Goal: Task Accomplishment & Management: Complete application form

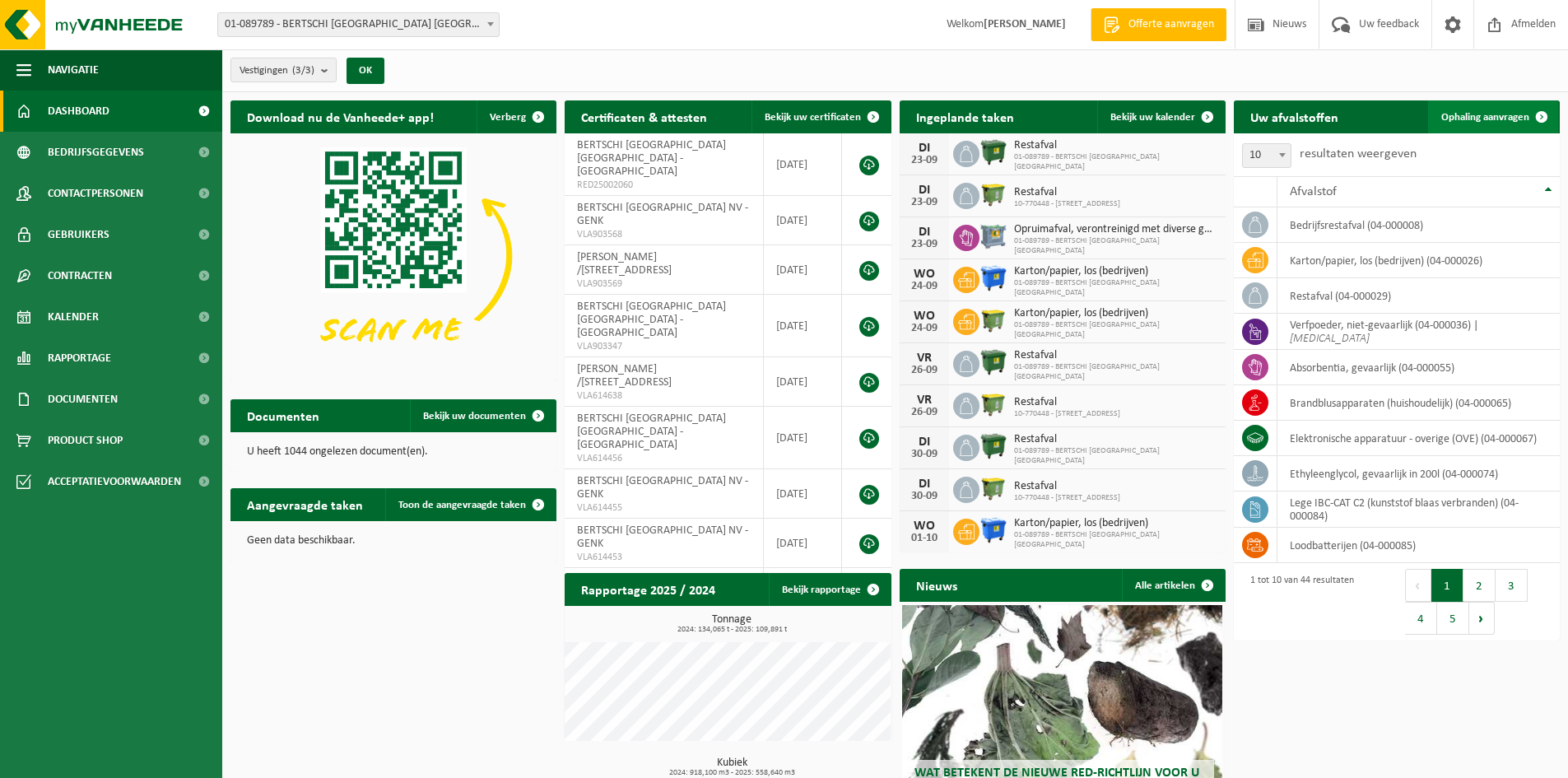
click at [1504, 120] on span "Ophaling aanvragen" at bounding box center [1485, 117] width 88 height 11
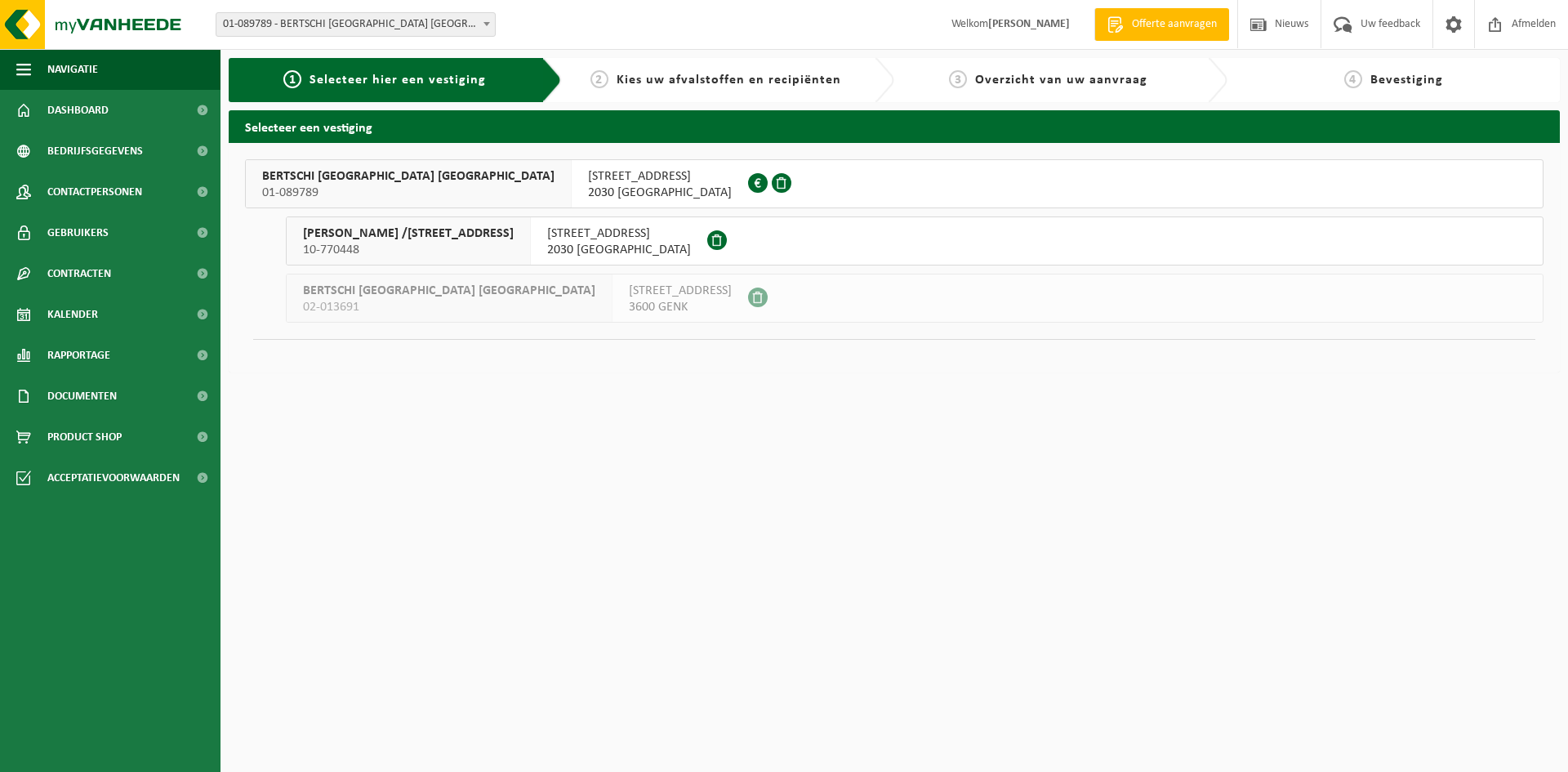
click at [588, 187] on span "2030 ANTWERPEN" at bounding box center [660, 193] width 144 height 17
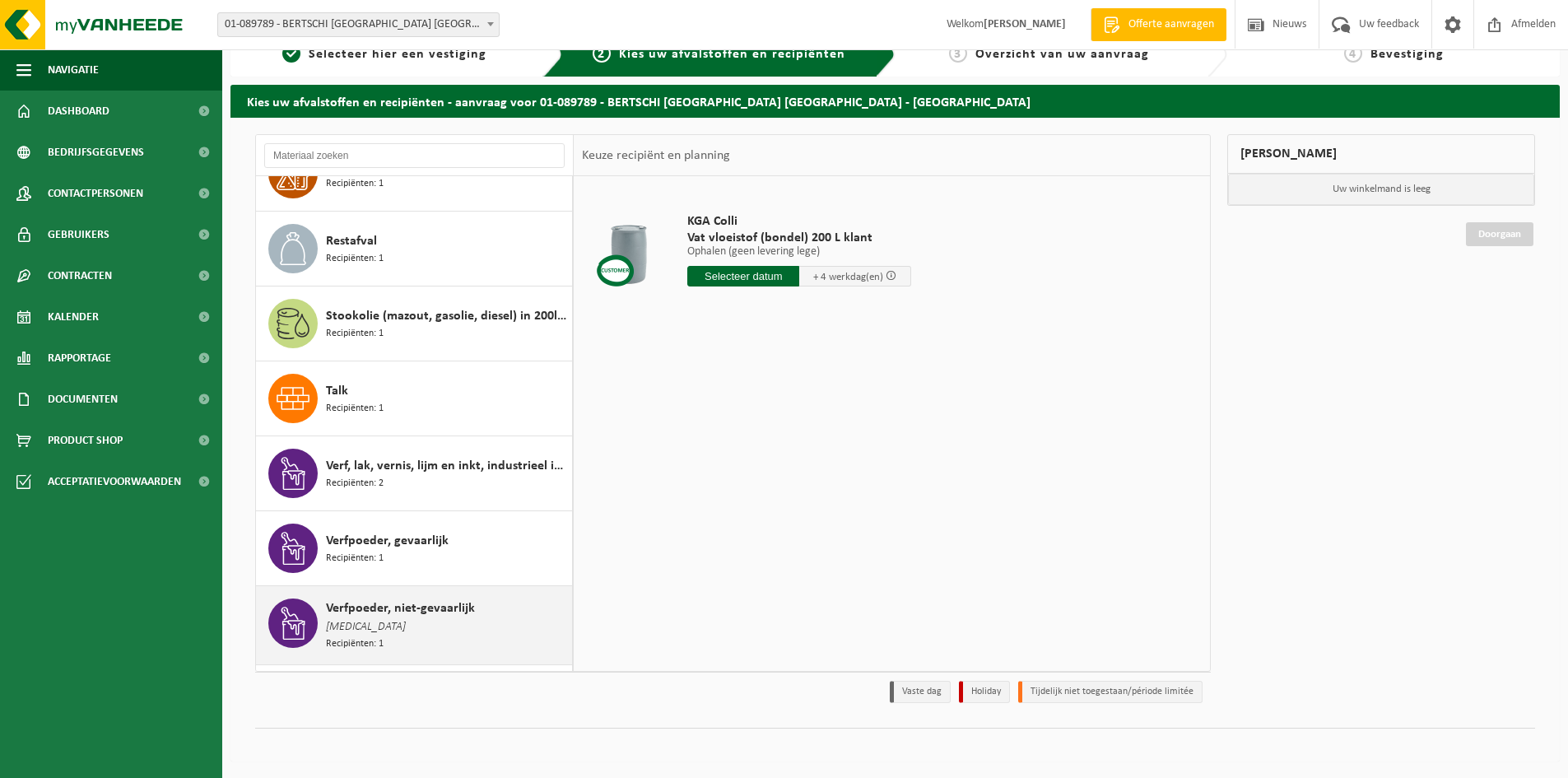
scroll to position [2655, 0]
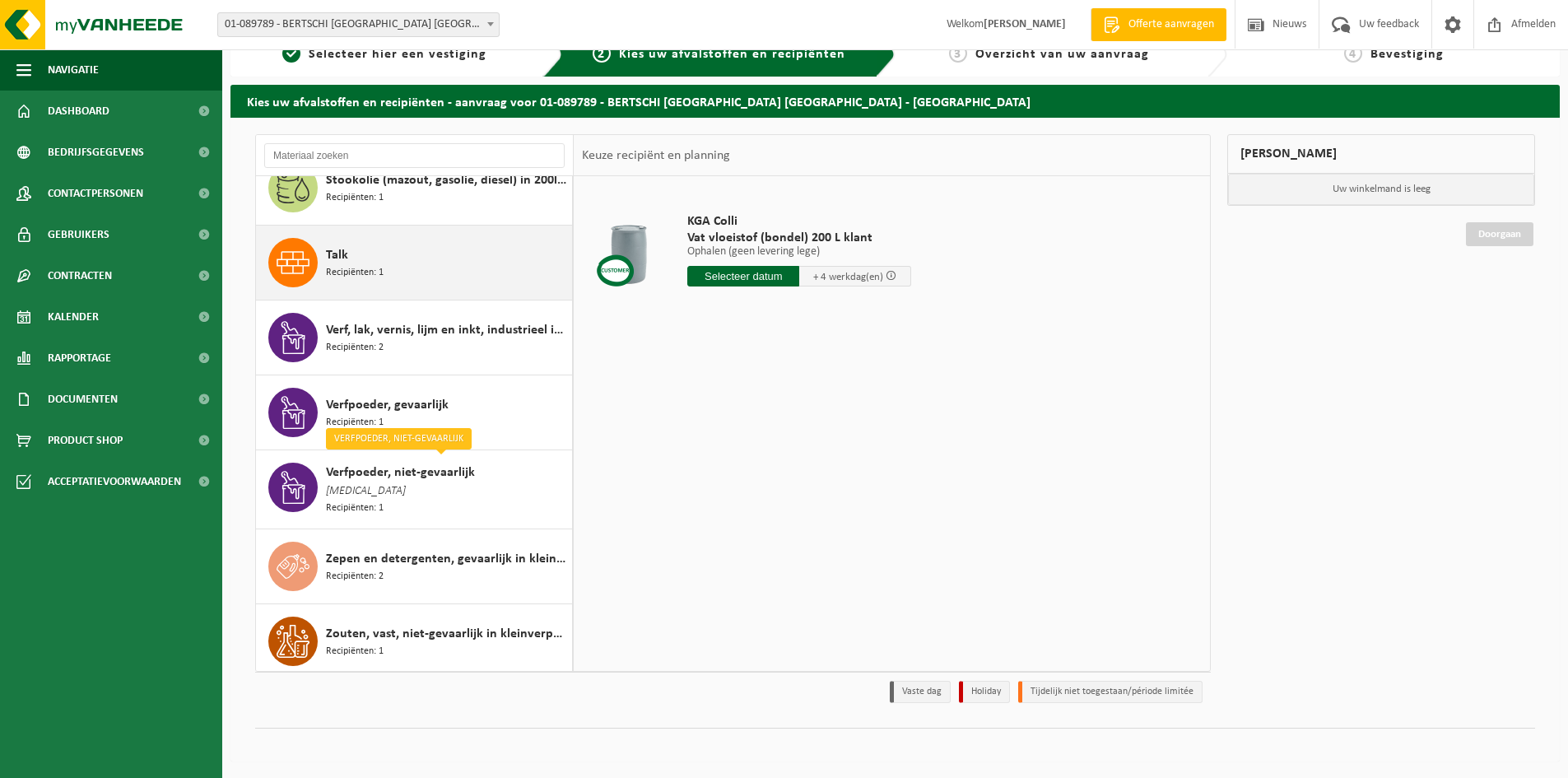
click at [362, 265] on span "Recipiënten: 1" at bounding box center [355, 272] width 58 height 16
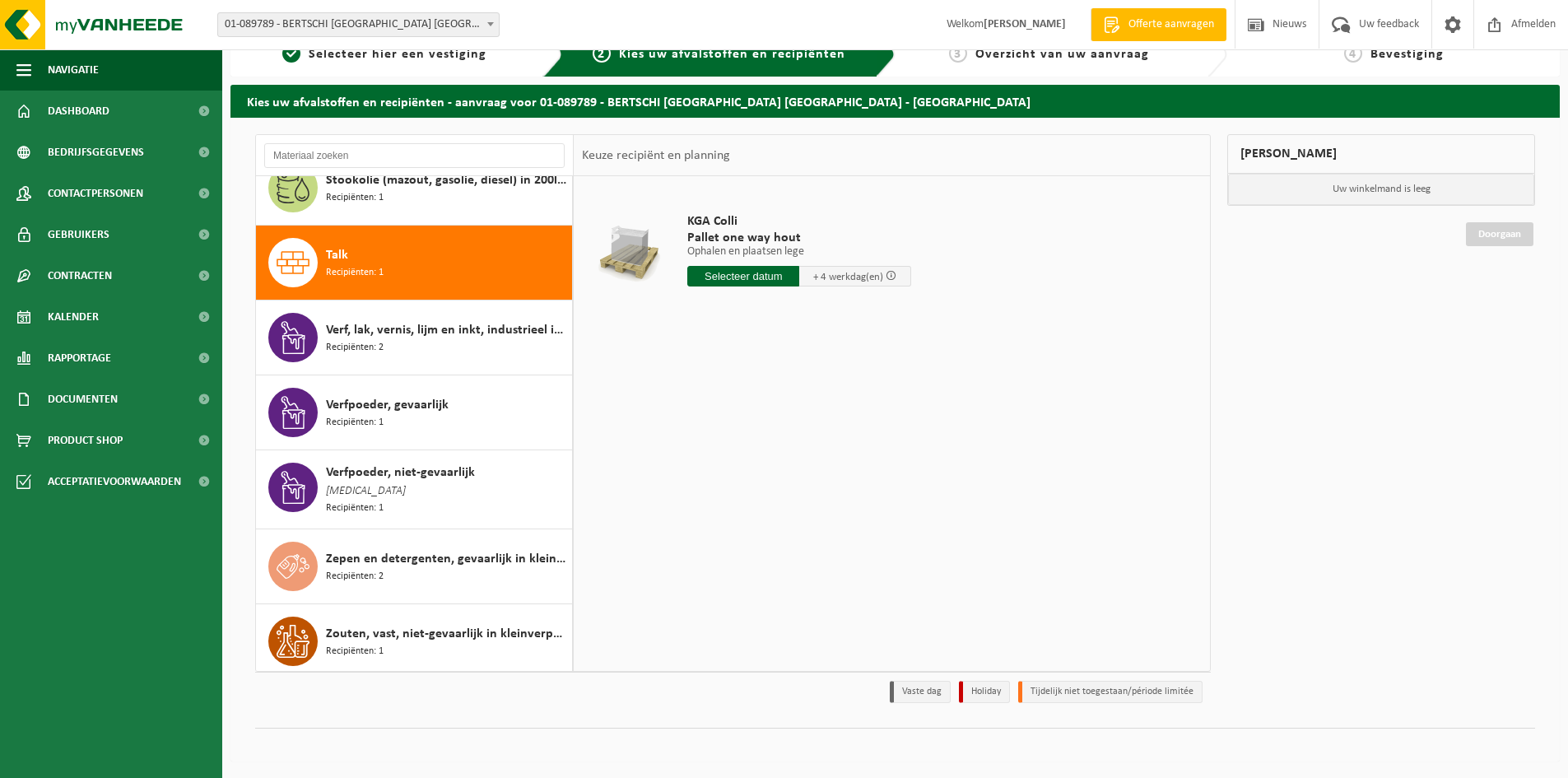
scroll to position [2572, 0]
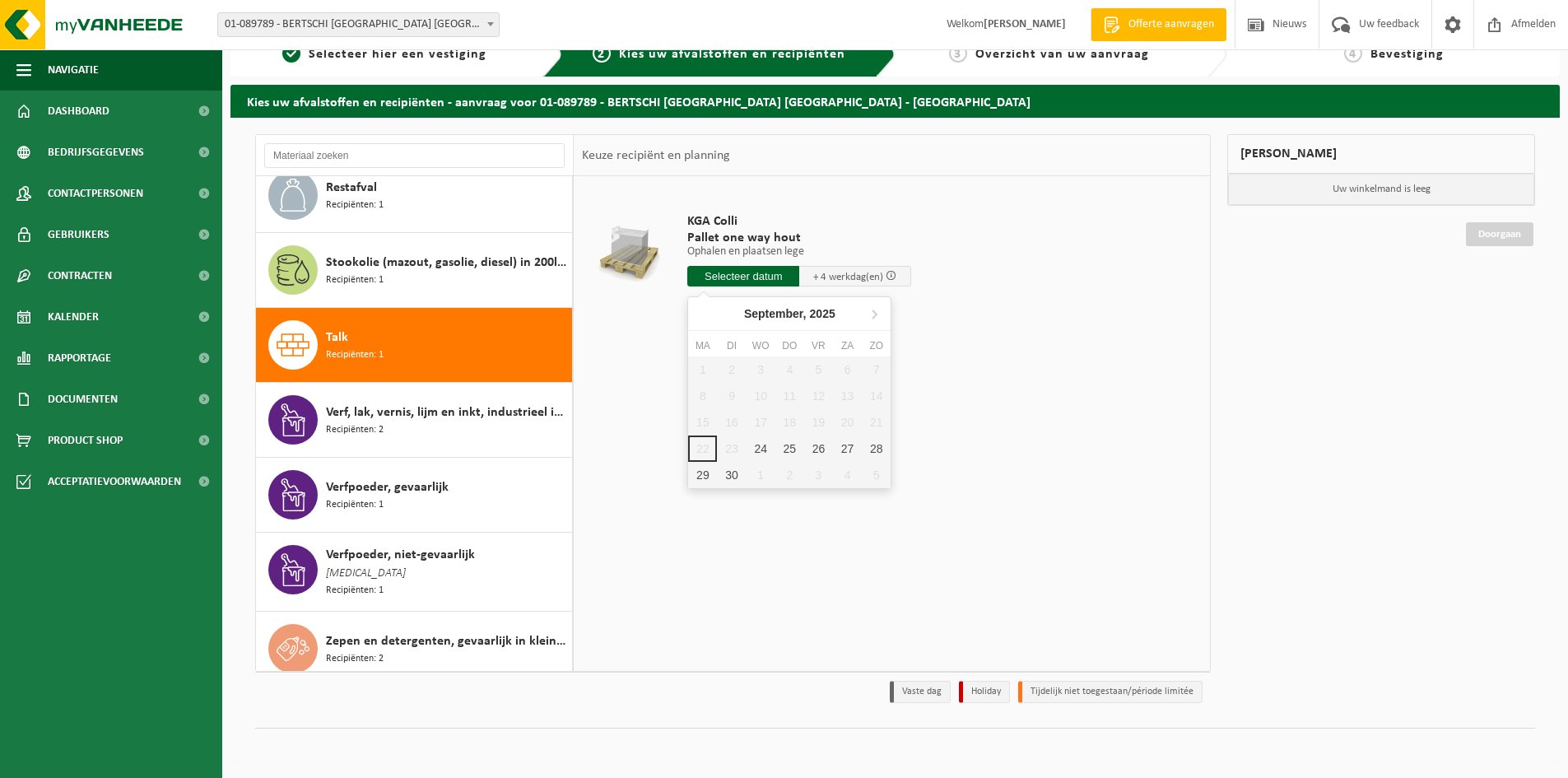
click at [729, 276] on input "text" at bounding box center [743, 276] width 112 height 21
click at [768, 438] on div "24" at bounding box center [761, 448] width 29 height 26
type input "Van 2025-09-24"
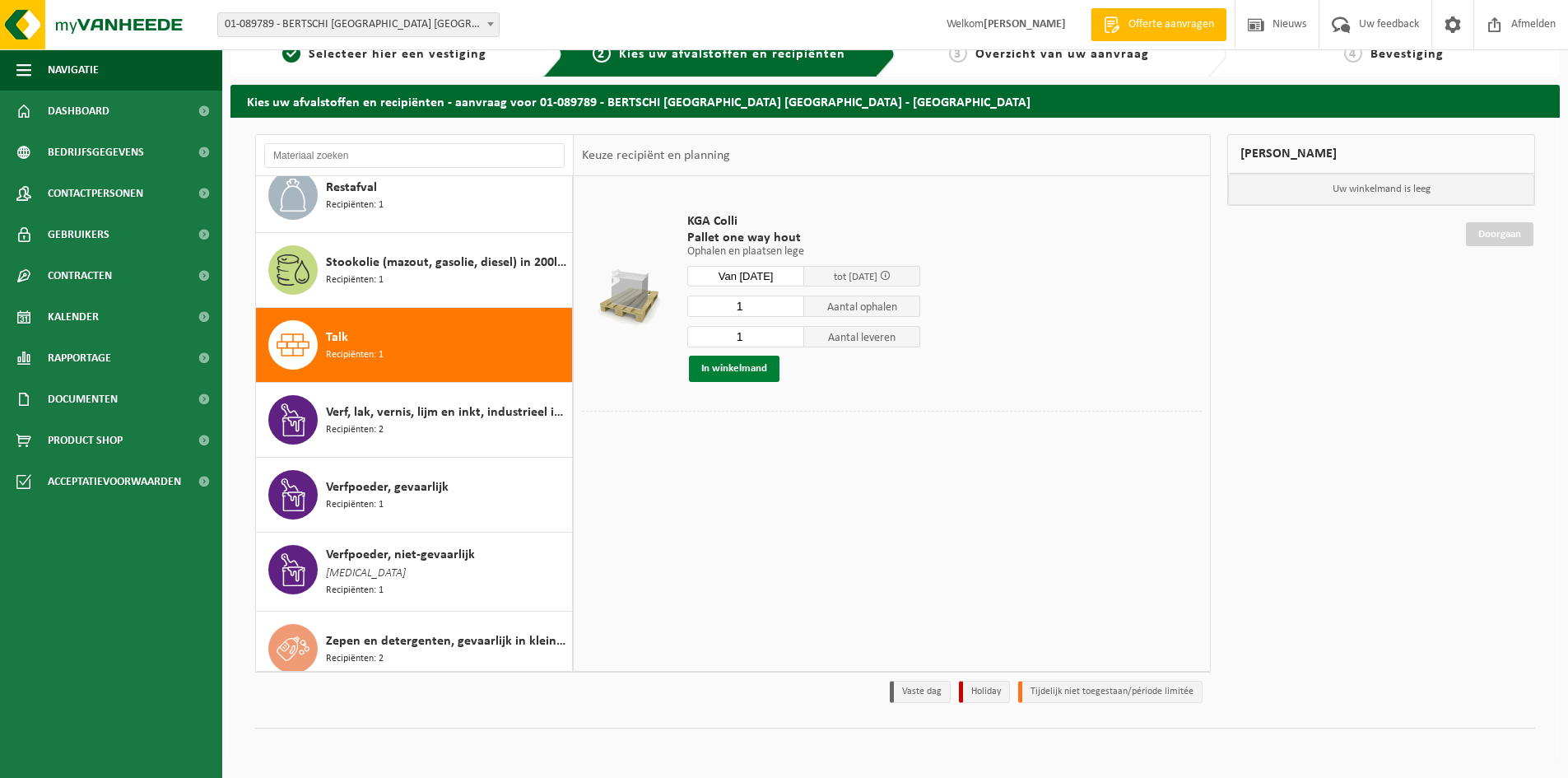
click at [746, 375] on button "In winkelmand" at bounding box center [735, 368] width 91 height 26
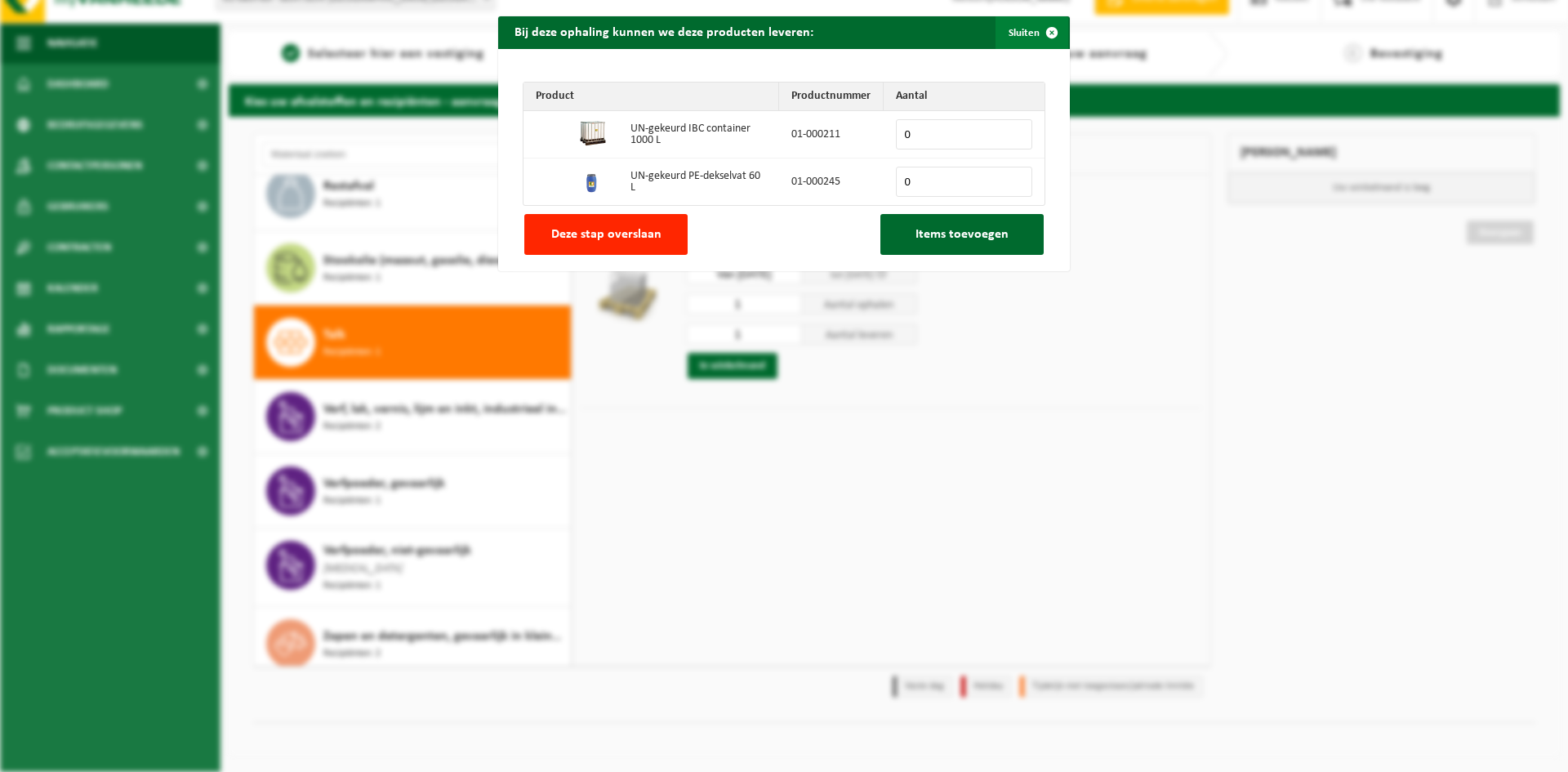
click at [1045, 37] on span "button" at bounding box center [1051, 32] width 32 height 32
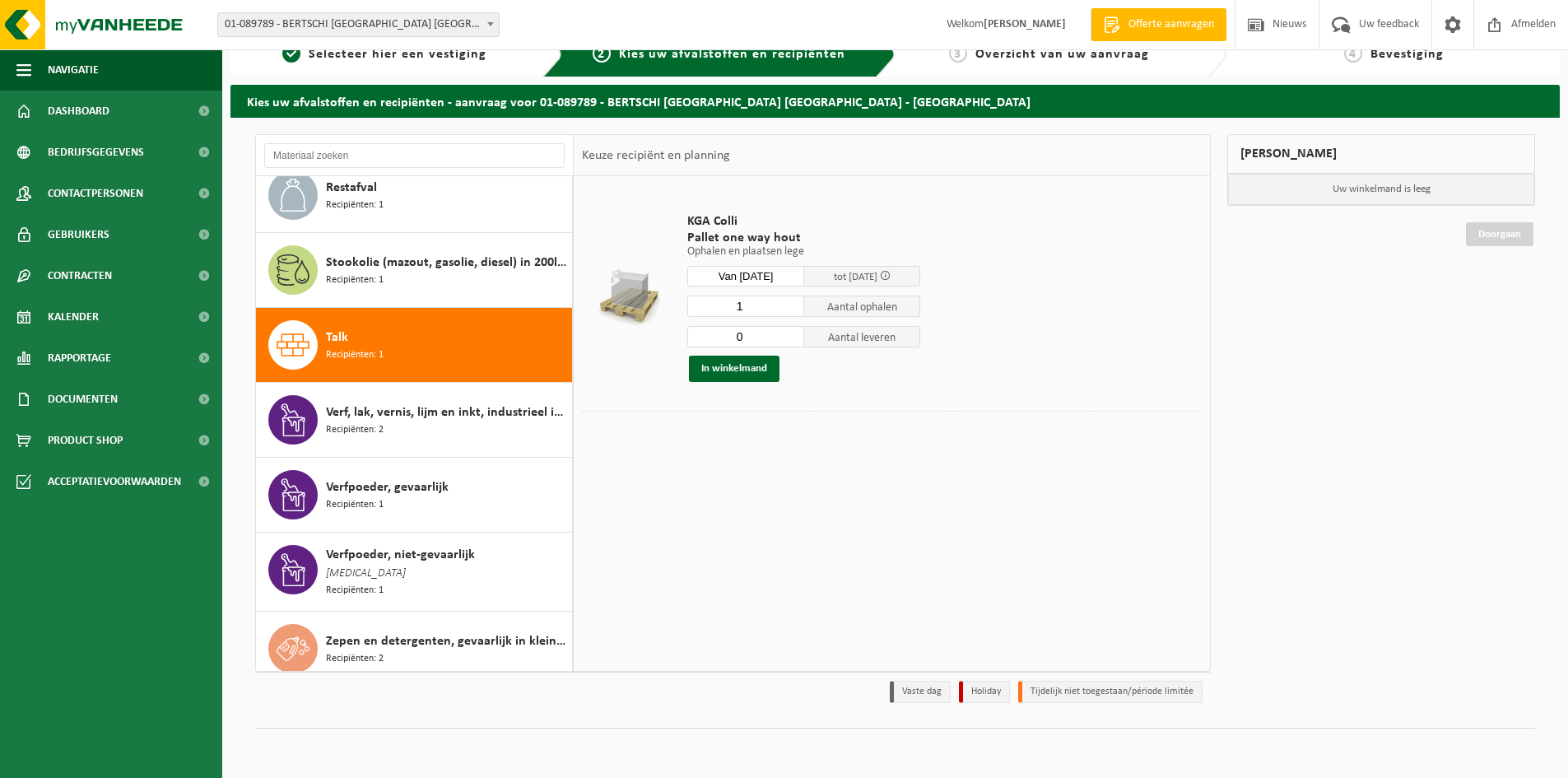
type input "0"
click at [792, 339] on input "0" at bounding box center [745, 337] width 117 height 22
click at [754, 376] on button "In winkelmand" at bounding box center [735, 368] width 91 height 26
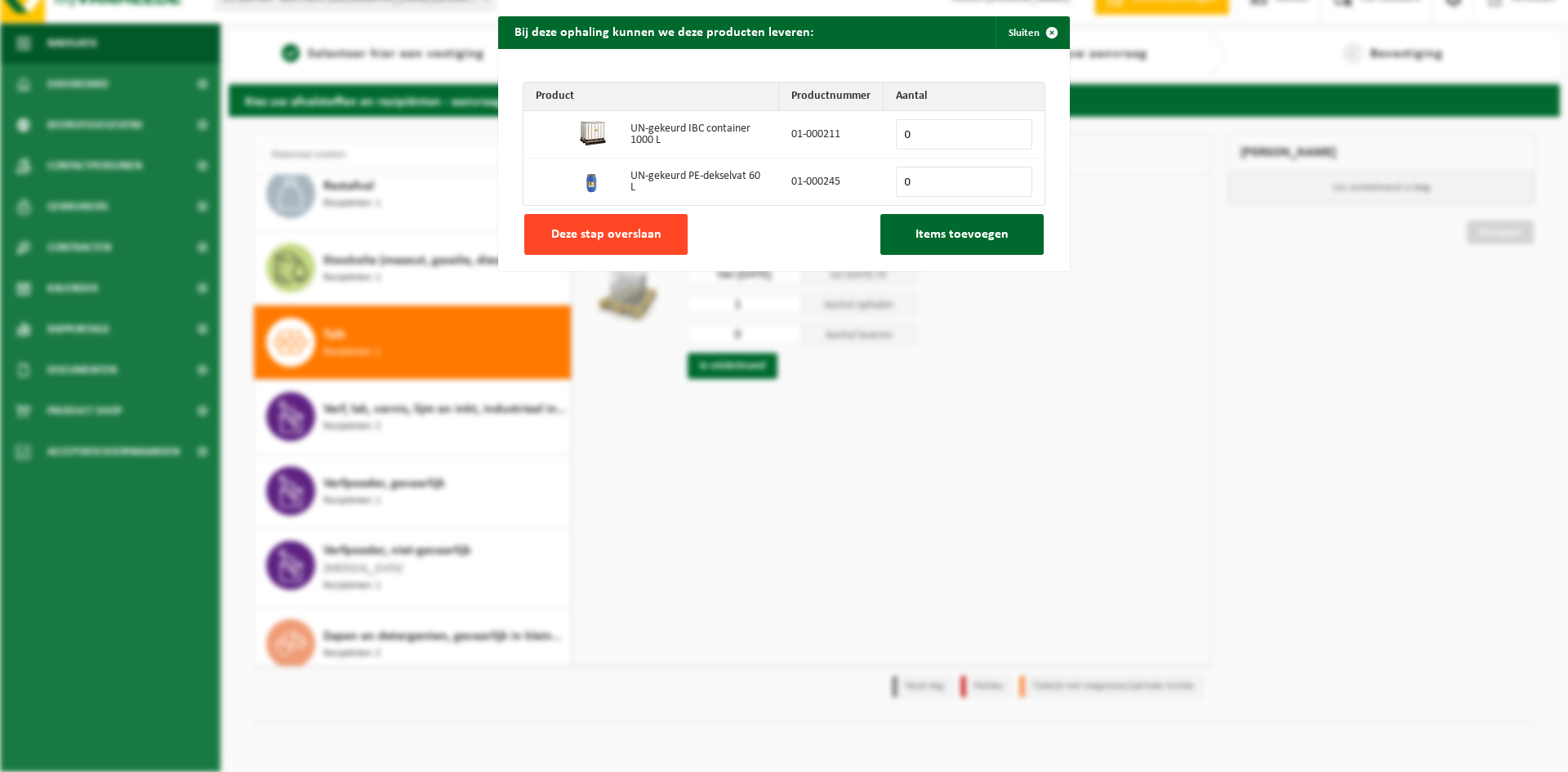
click at [628, 245] on button "Deze stap overslaan" at bounding box center [606, 234] width 163 height 41
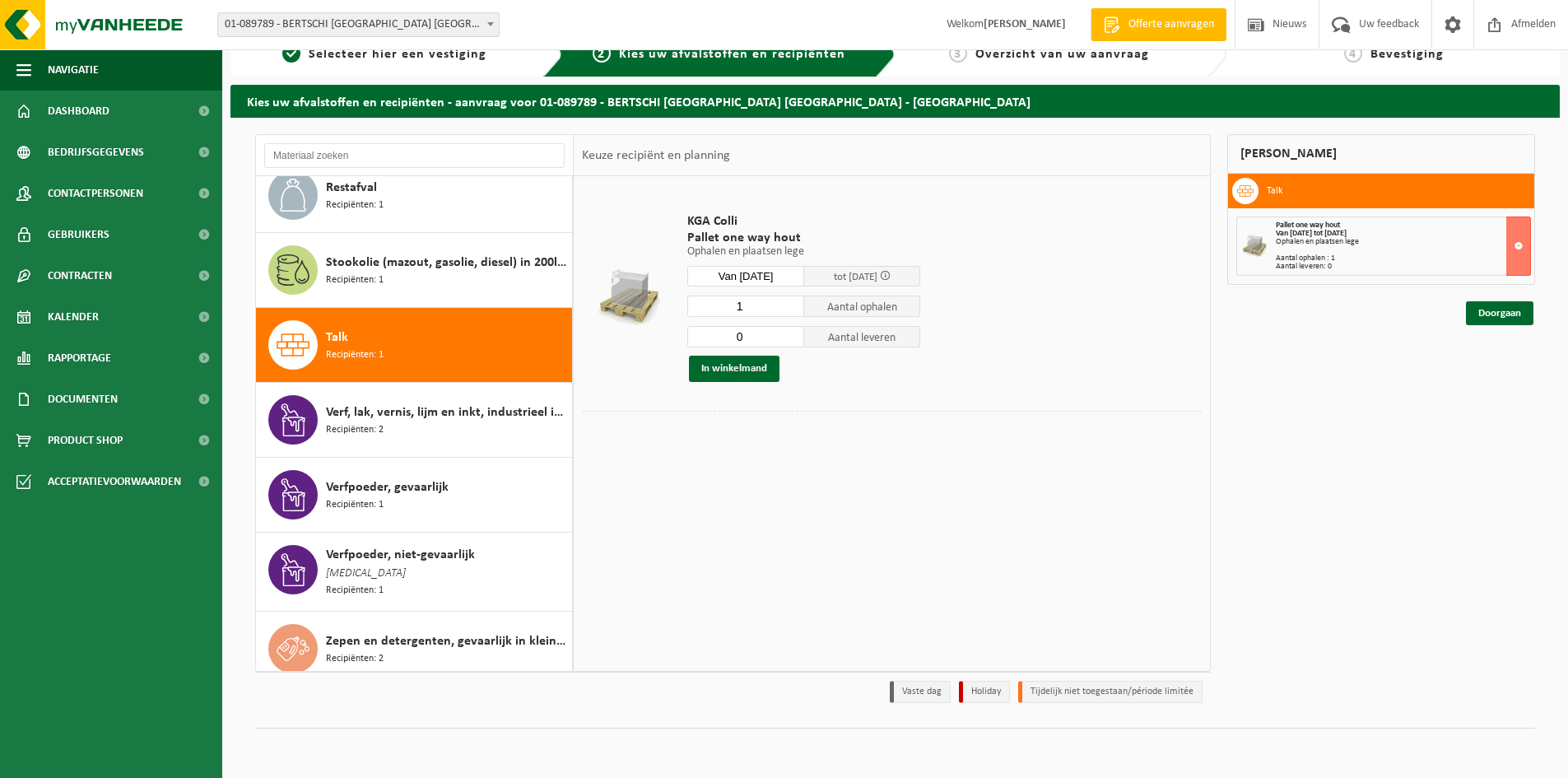
click at [737, 427] on div at bounding box center [891, 423] width 620 height 25
click at [745, 535] on div "KGA Colli Pallet one way hout Ophalen en plaatsen lege Ophalen en plaatsen lege…" at bounding box center [891, 423] width 636 height 494
click at [1515, 248] on button at bounding box center [1518, 246] width 24 height 60
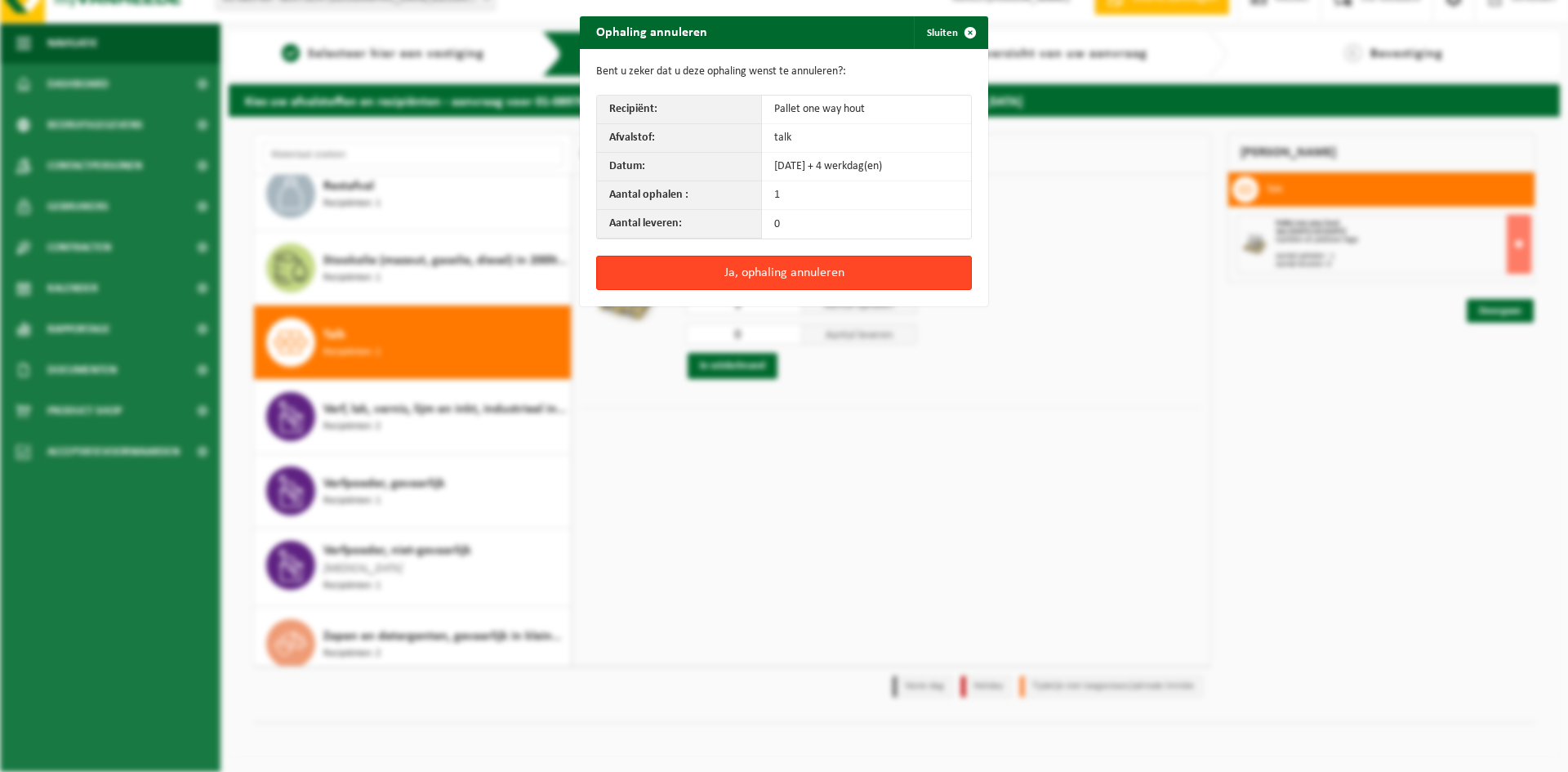
click at [845, 274] on button "Ja, ophaling annuleren" at bounding box center [784, 272] width 376 height 34
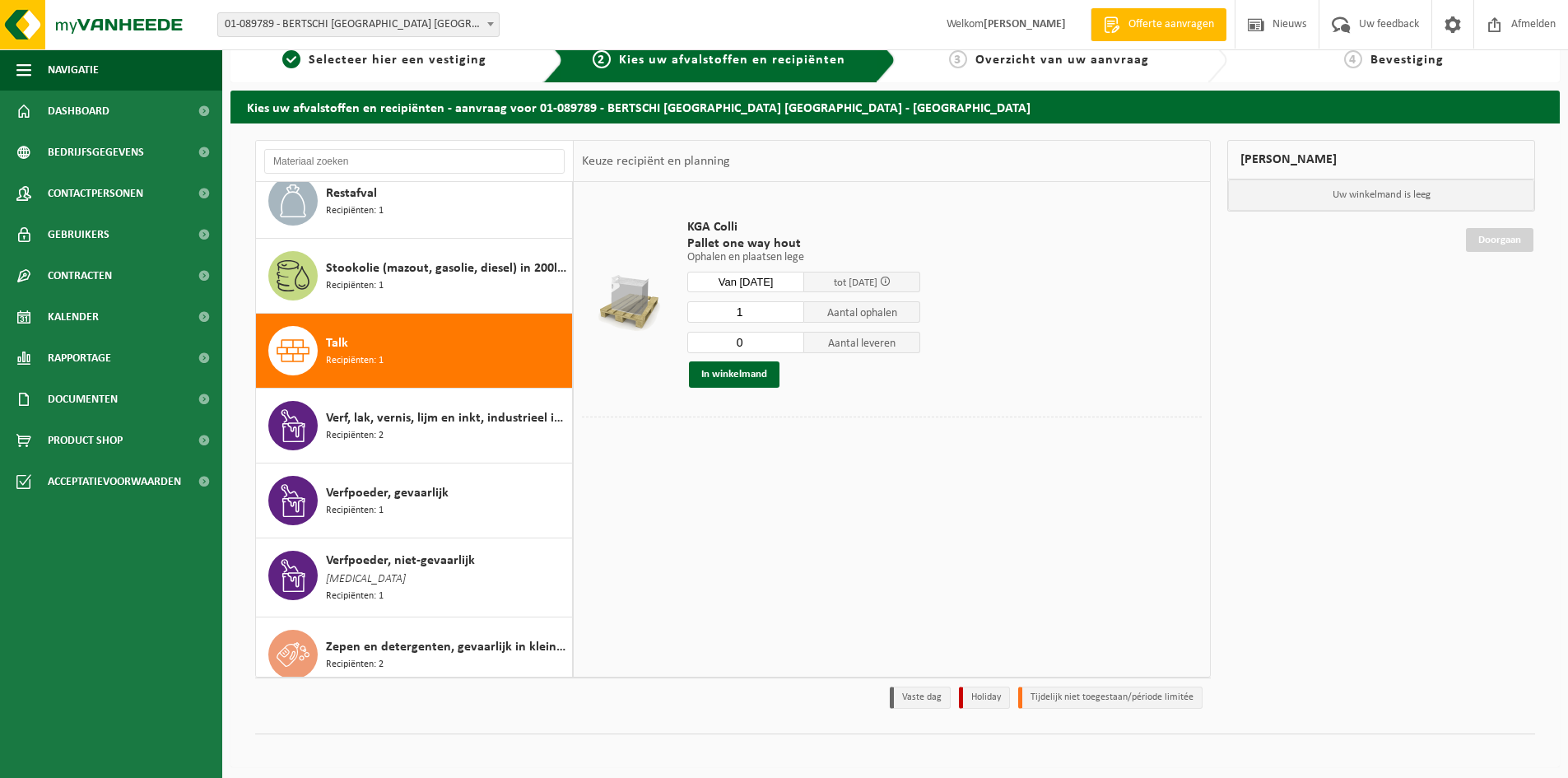
scroll to position [26, 0]
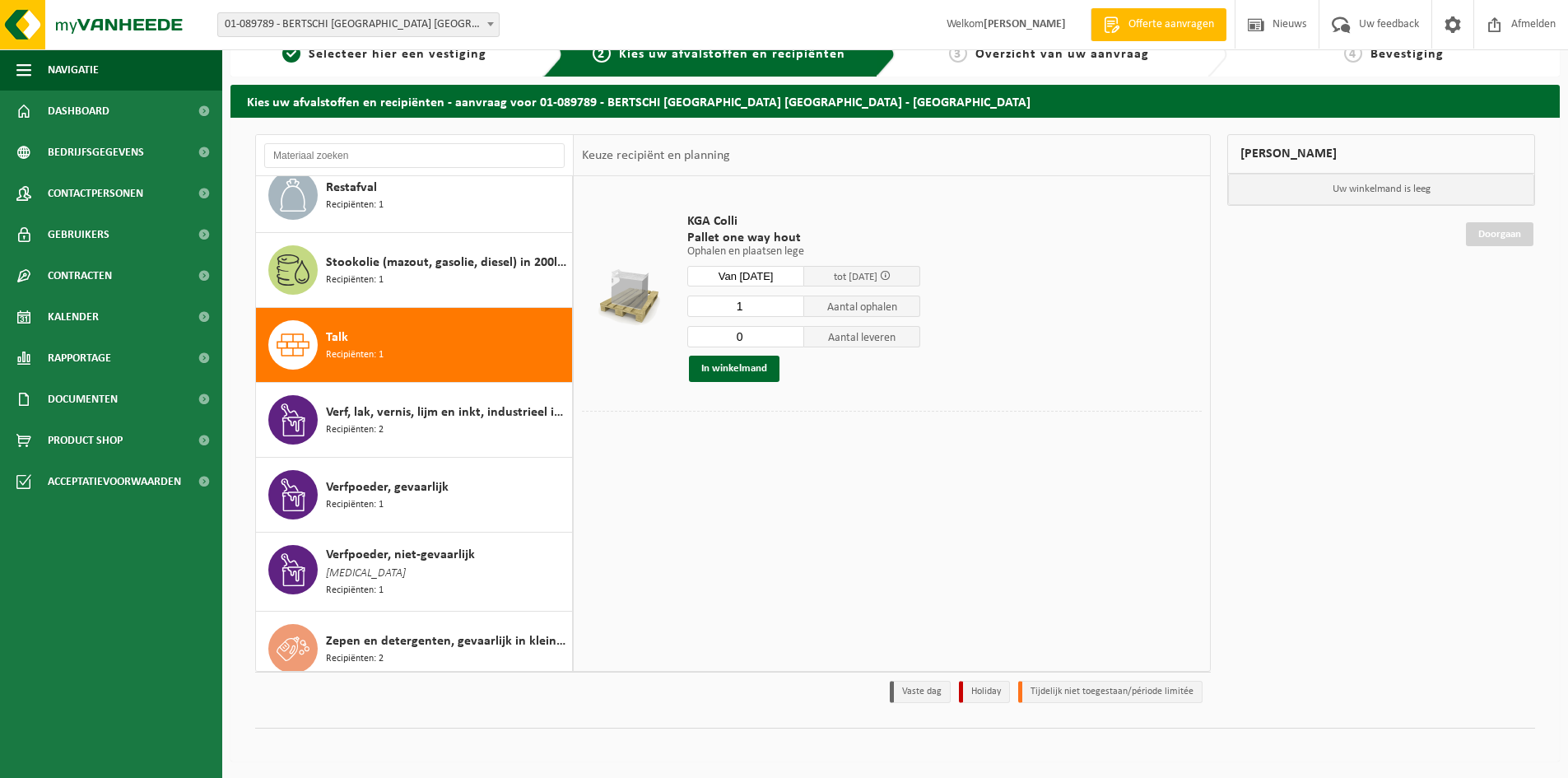
click at [786, 424] on div at bounding box center [891, 423] width 620 height 25
click at [744, 512] on div "KGA Colli Pallet one way hout Ophalen en plaatsen lege Ophalen en plaatsen lege…" at bounding box center [891, 423] width 636 height 494
click at [727, 606] on div "KGA Colli Pallet one way hout Ophalen en plaatsen lege Ophalen en plaatsen lege…" at bounding box center [891, 423] width 636 height 494
click at [826, 667] on div "KGA Colli Pallet one way hout Ophalen en plaatsen lege Ophalen en plaatsen lege…" at bounding box center [891, 423] width 636 height 494
click at [729, 485] on div "KGA Colli Pallet one way hout Ophalen en plaatsen lege Ophalen en plaatsen lege…" at bounding box center [891, 423] width 636 height 494
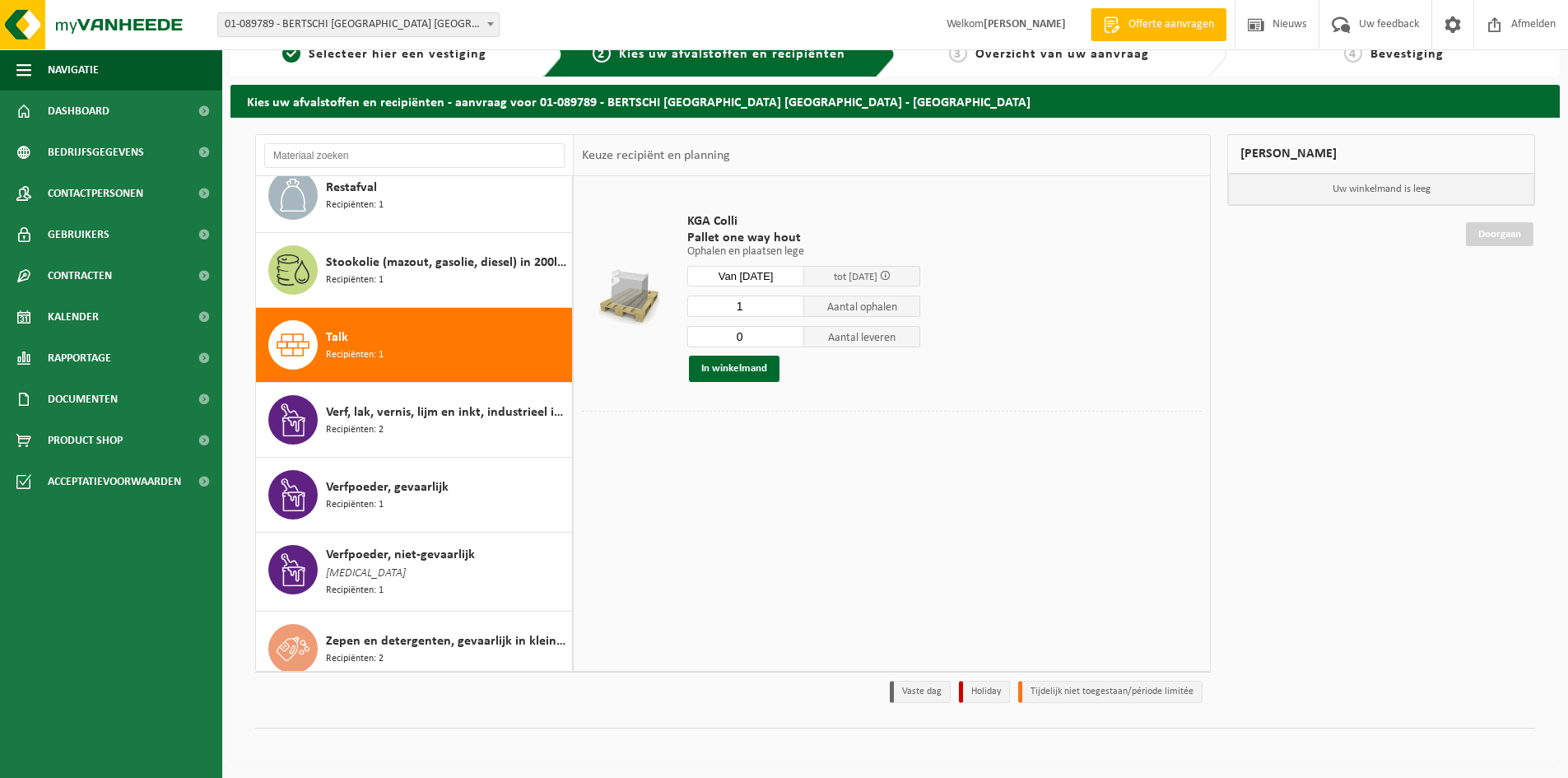
click at [694, 598] on div "KGA Colli Pallet one way hout Ophalen en plaatsen lege Ophalen en plaatsen lege…" at bounding box center [891, 423] width 636 height 494
click at [749, 369] on button "In winkelmand" at bounding box center [735, 368] width 91 height 26
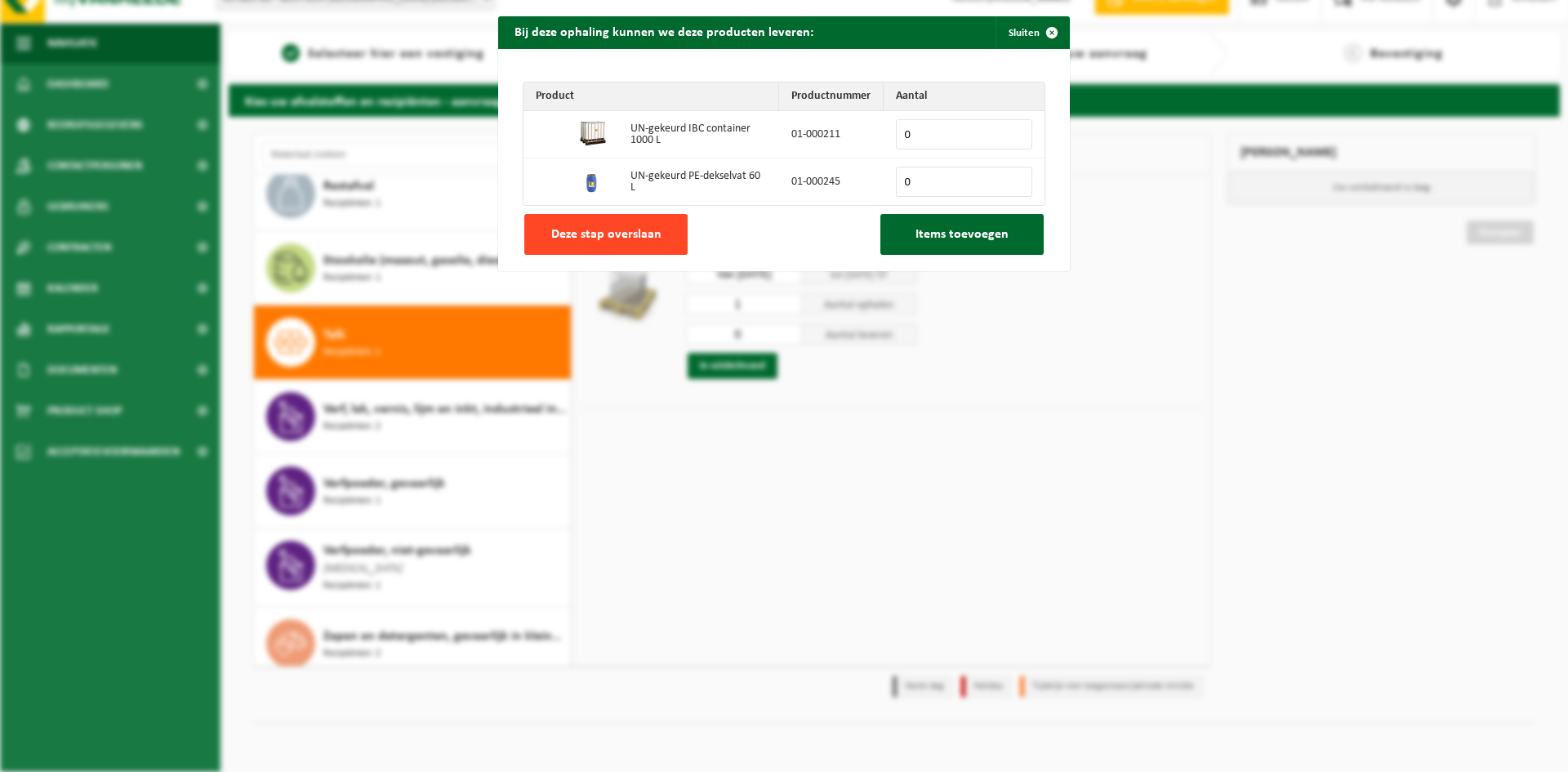
click at [618, 235] on span "Deze stap overslaan" at bounding box center [606, 235] width 111 height 13
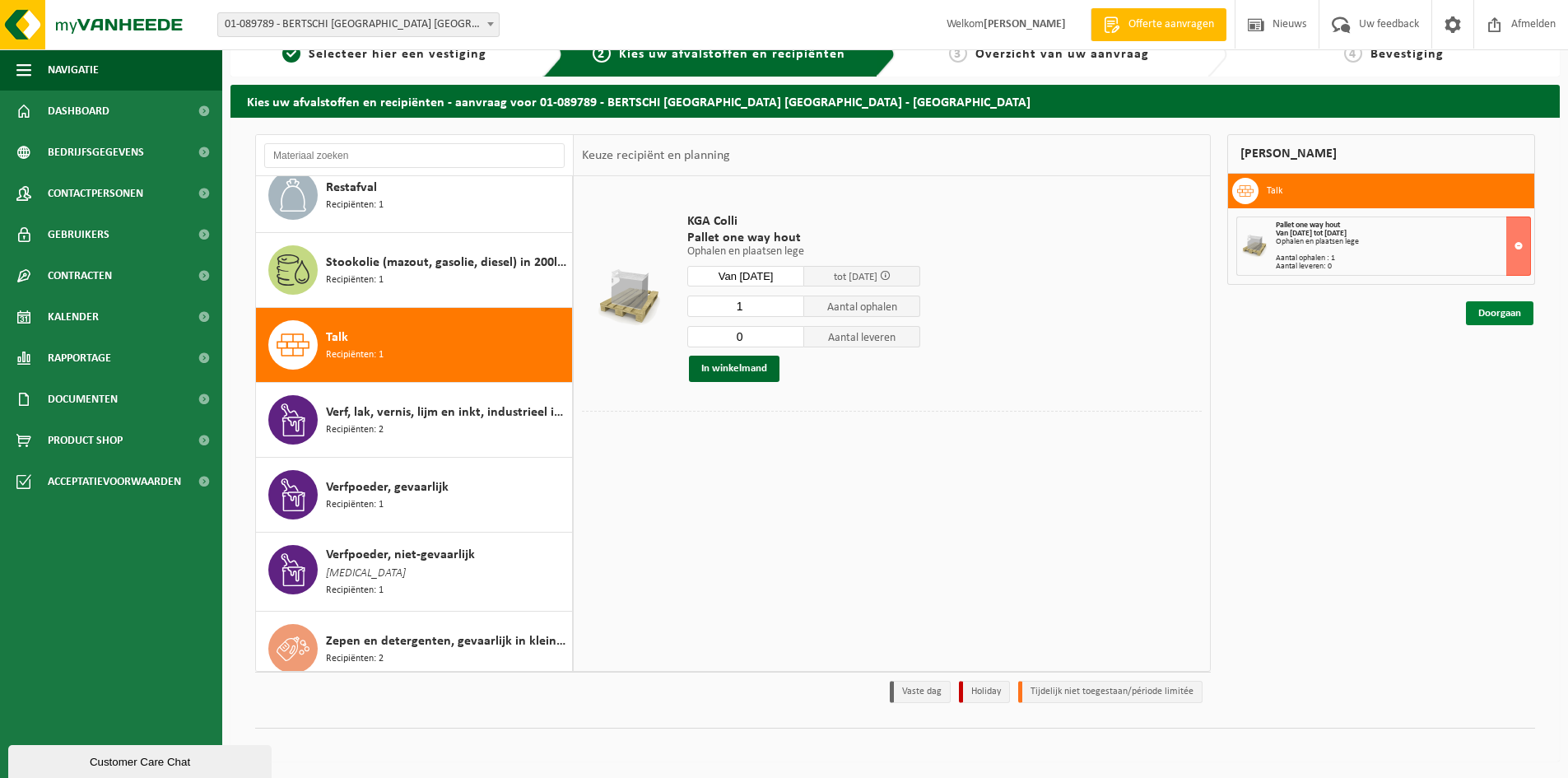
click at [1510, 310] on link "Doorgaan" at bounding box center [1499, 313] width 67 height 23
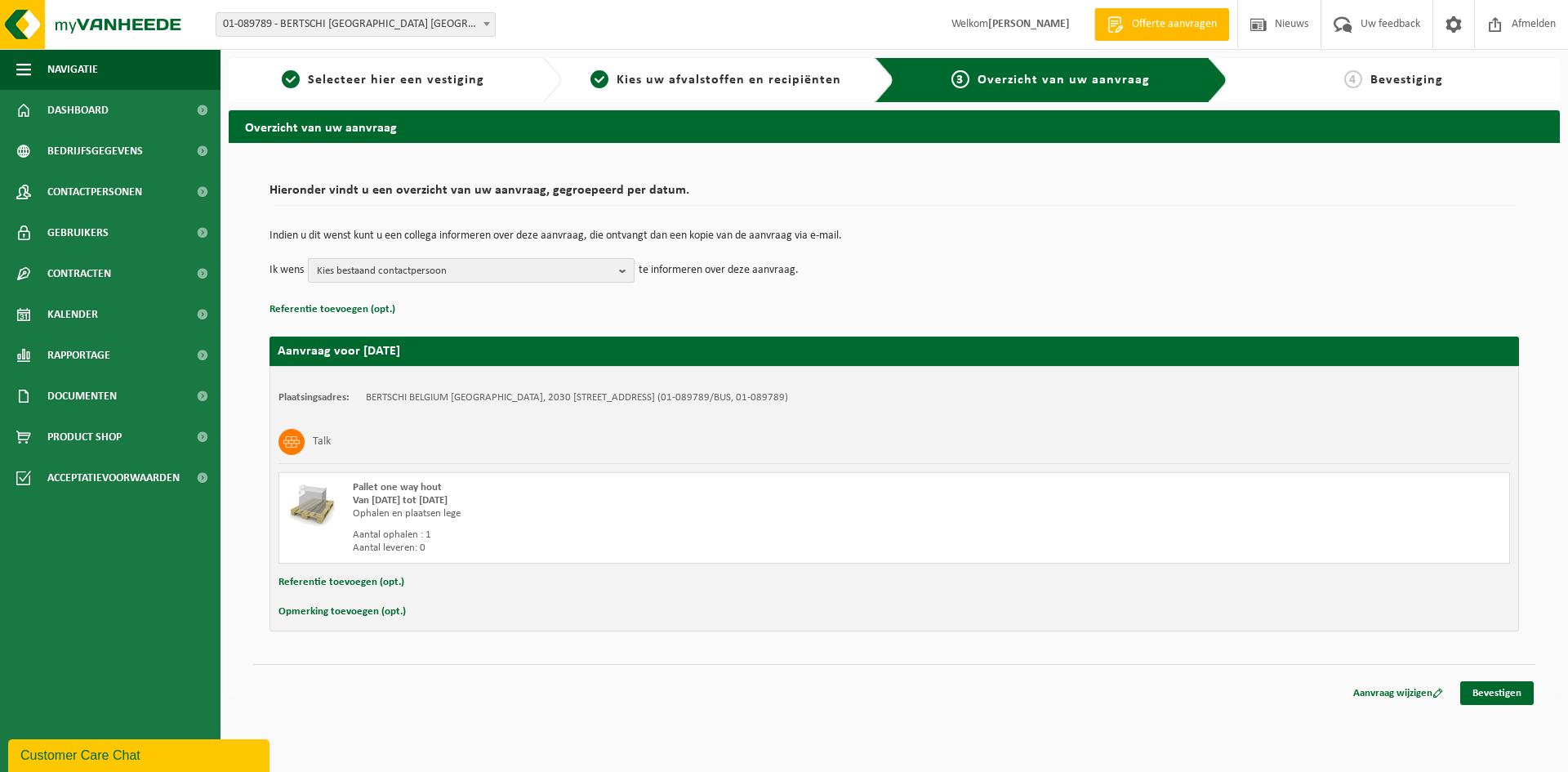
click at [403, 279] on span "Kies bestaand contactpersoon" at bounding box center [464, 270] width 295 height 24
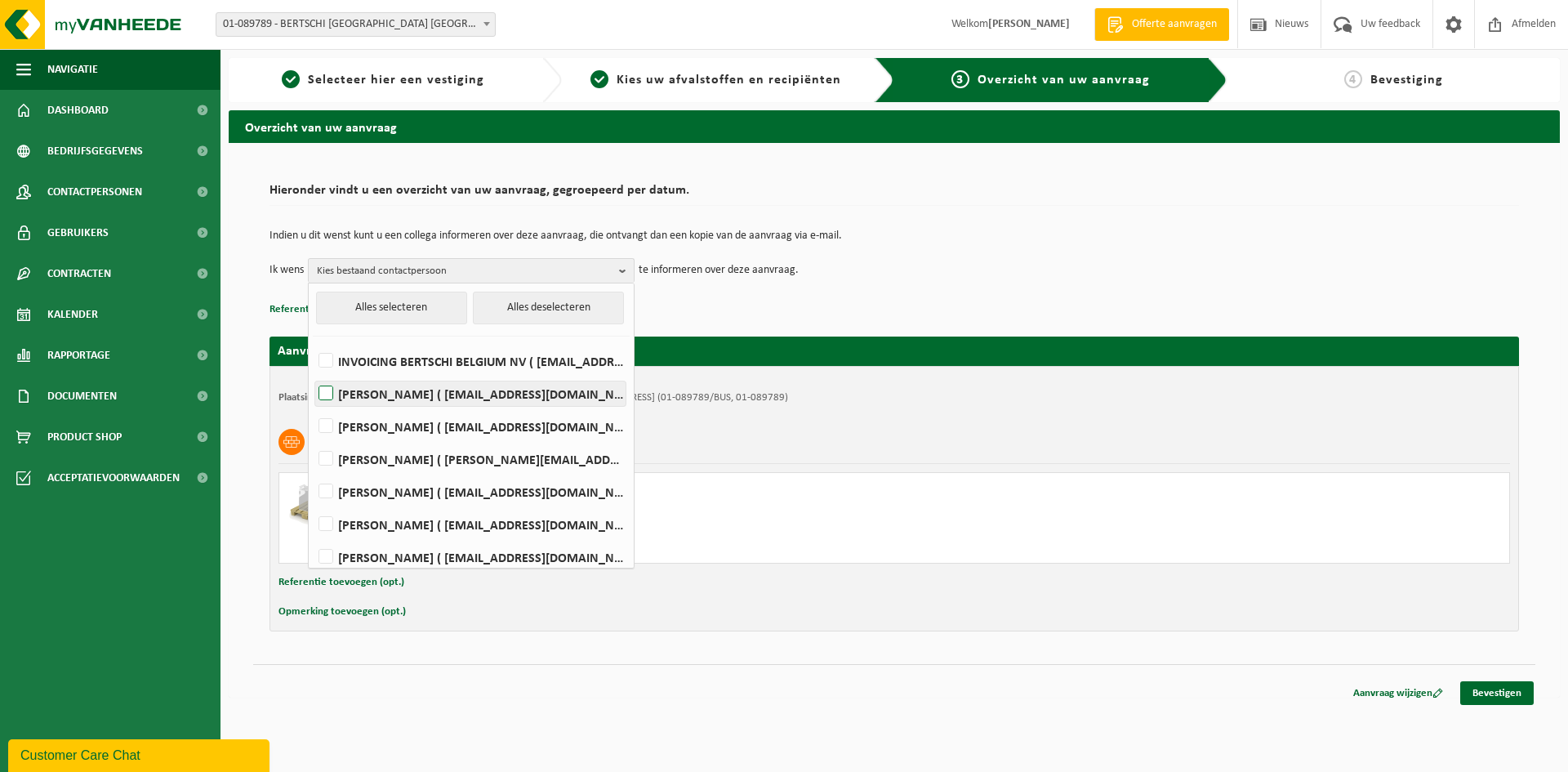
click at [329, 389] on label "BRAM DE MEIREL ( anv.magazin@bertschi.com )" at bounding box center [470, 393] width 310 height 24
click at [313, 374] on input "BRAM DE MEIREL ( anv.magazin@bertschi.com )" at bounding box center [312, 373] width 1 height 1
checkbox input "true"
click at [427, 634] on div "Hieronder vindt u een overzicht van uw aanvraag, gegroepeerd per datum. Indien …" at bounding box center [893, 403] width 1282 height 488
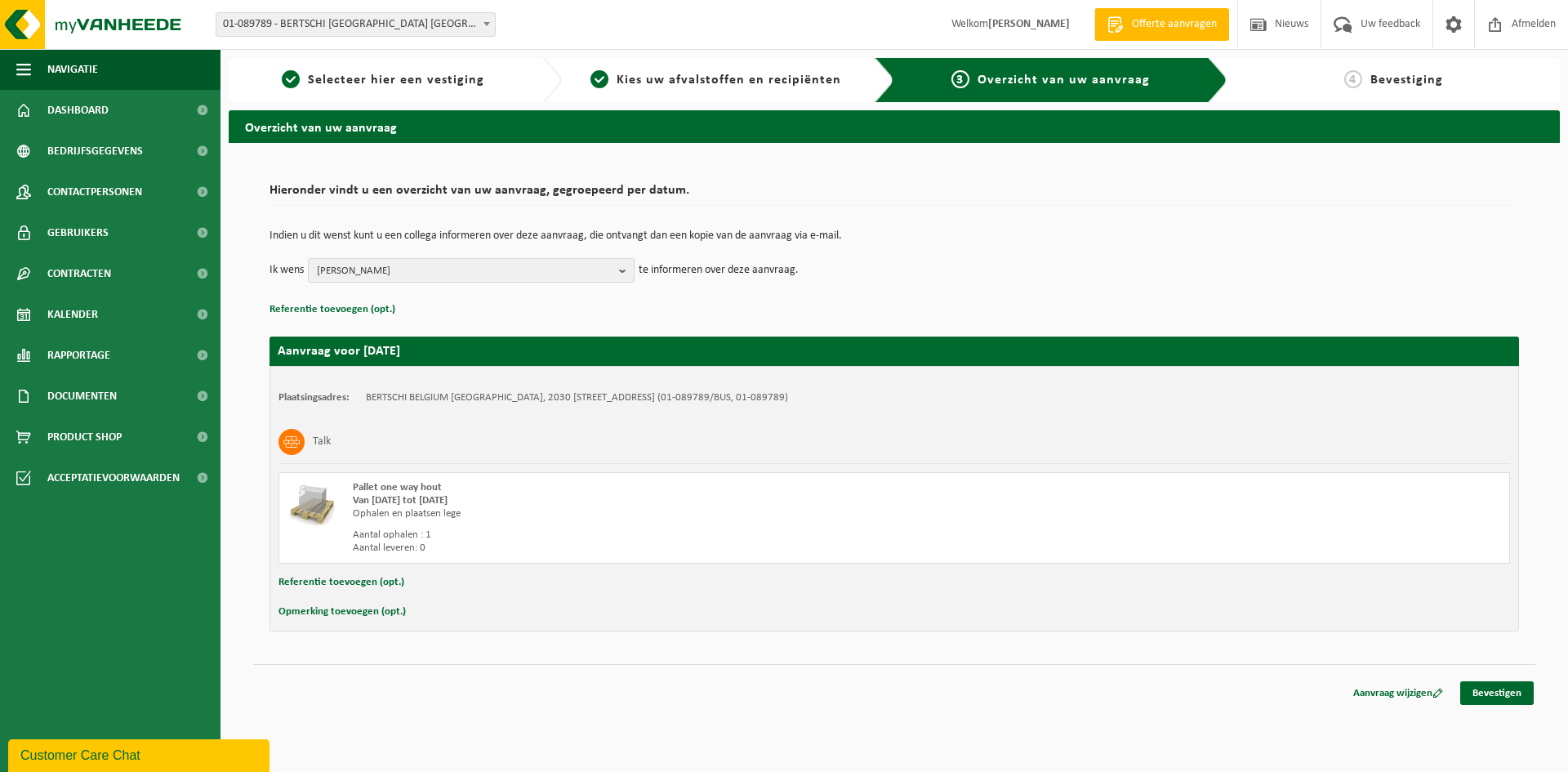
click at [357, 613] on button "Opmerking toevoegen (opt.)" at bounding box center [342, 611] width 127 height 22
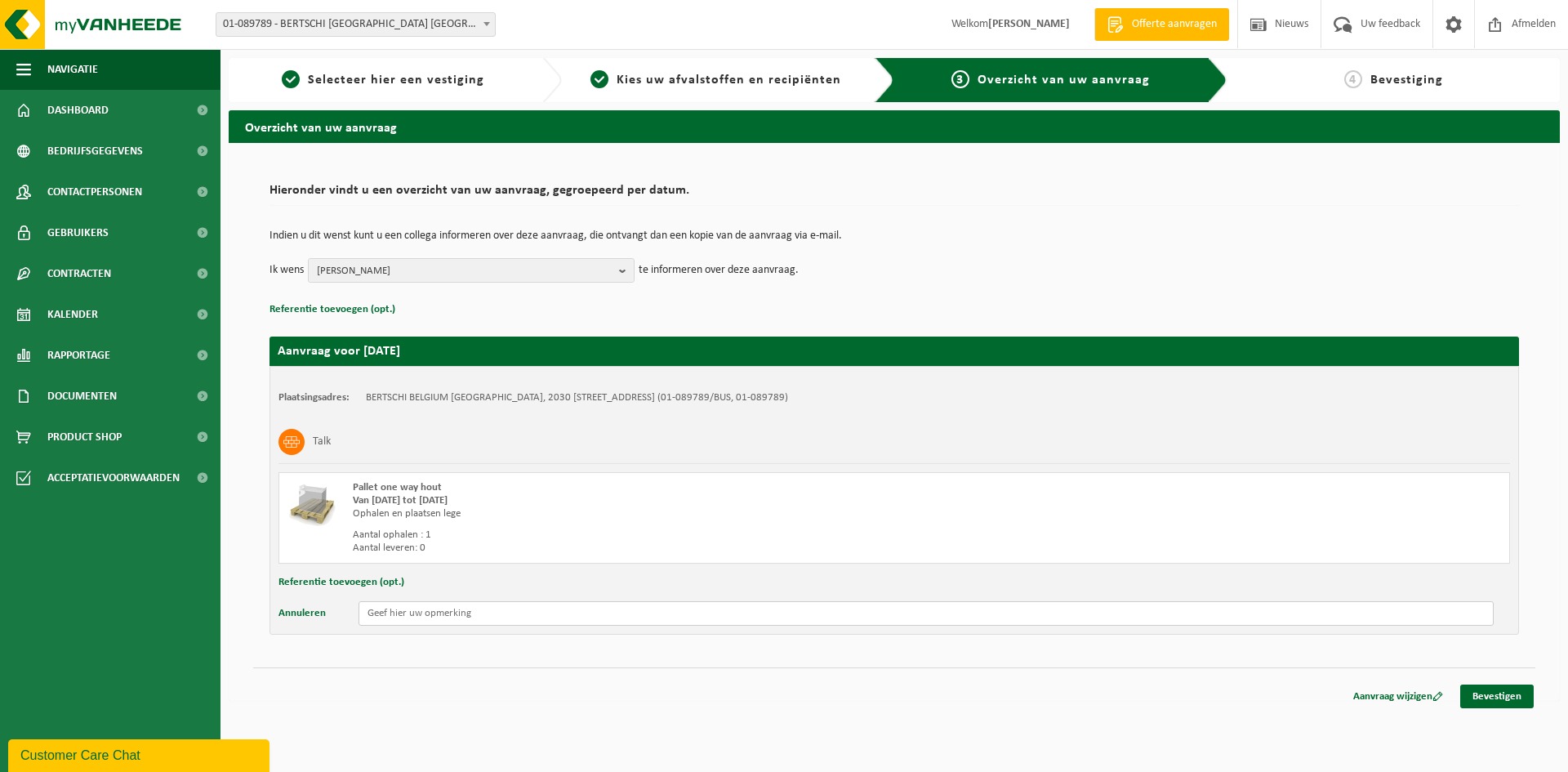
click at [405, 621] on input "text" at bounding box center [926, 612] width 1135 height 24
click at [480, 615] on input "2vaten van 200l op een europallet" at bounding box center [926, 612] width 1135 height 24
type input "2vaten van 200l op een Europallet"
click at [1469, 703] on link "Bevestigen" at bounding box center [1496, 696] width 73 height 23
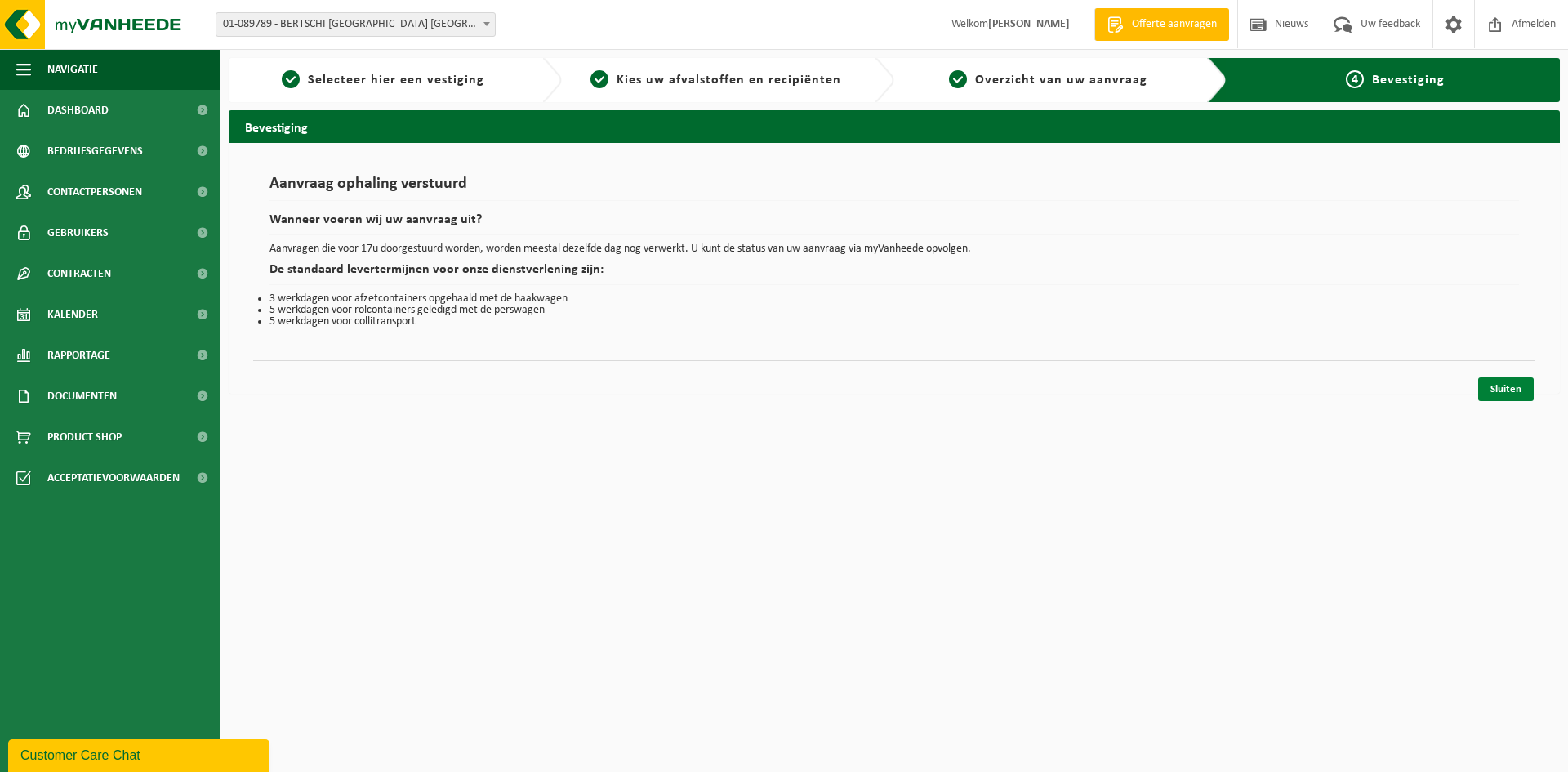
click at [1507, 383] on link "Sluiten" at bounding box center [1506, 388] width 56 height 23
